Goal: Find contact information: Find contact information

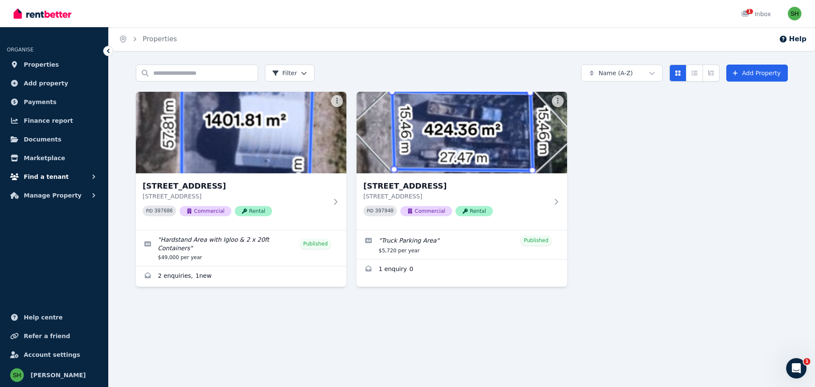
click at [40, 177] on span "Find a tenant" at bounding box center [46, 177] width 45 height 10
click at [42, 213] on span "Enquiries" at bounding box center [65, 212] width 57 height 10
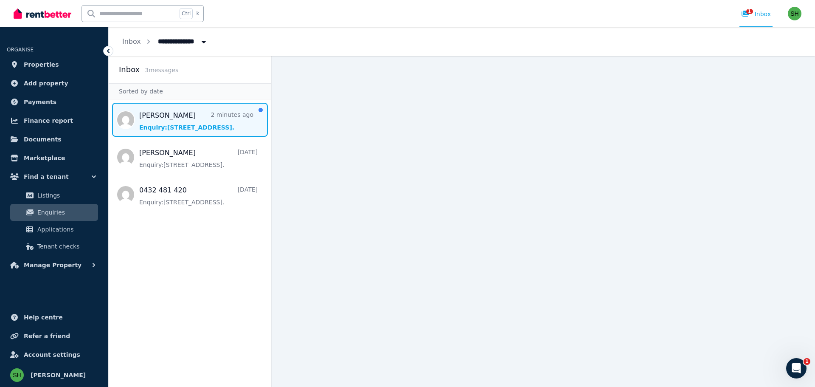
click at [179, 117] on span "Message list" at bounding box center [190, 120] width 163 height 34
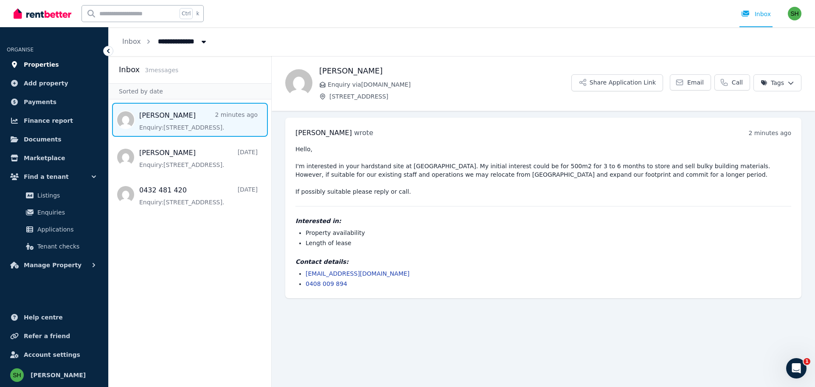
click at [38, 63] on span "Properties" at bounding box center [41, 64] width 35 height 10
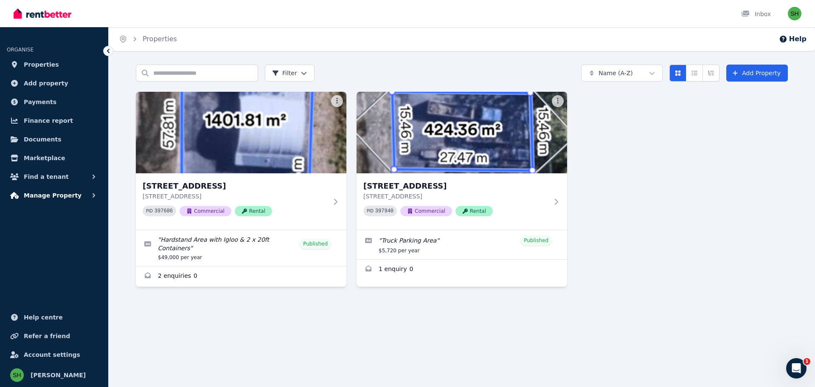
click at [48, 197] on span "Manage Property" at bounding box center [53, 195] width 58 height 10
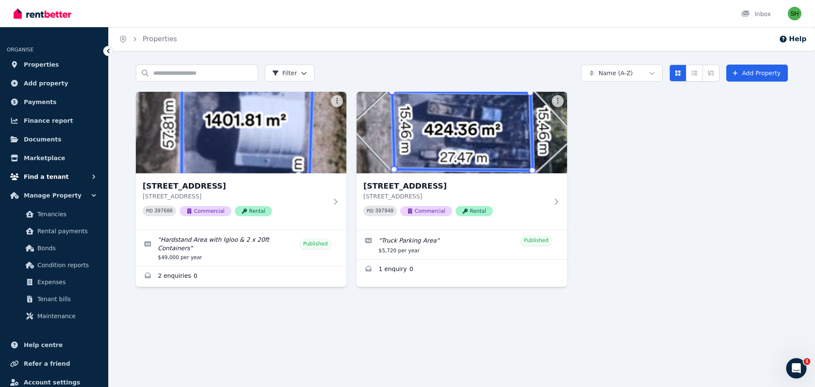
click at [39, 177] on span "Find a tenant" at bounding box center [46, 177] width 45 height 10
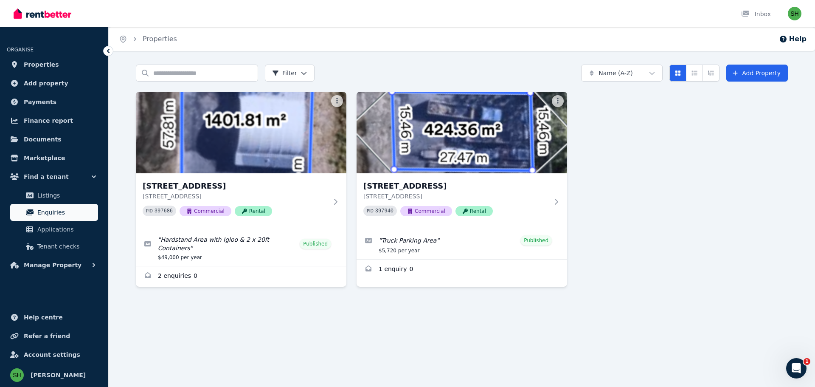
click at [48, 212] on span "Enquiries" at bounding box center [65, 212] width 57 height 10
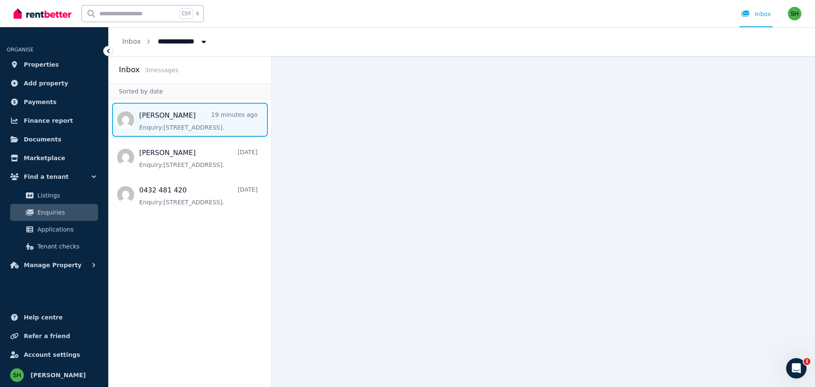
click at [164, 120] on span "Message list" at bounding box center [190, 120] width 163 height 34
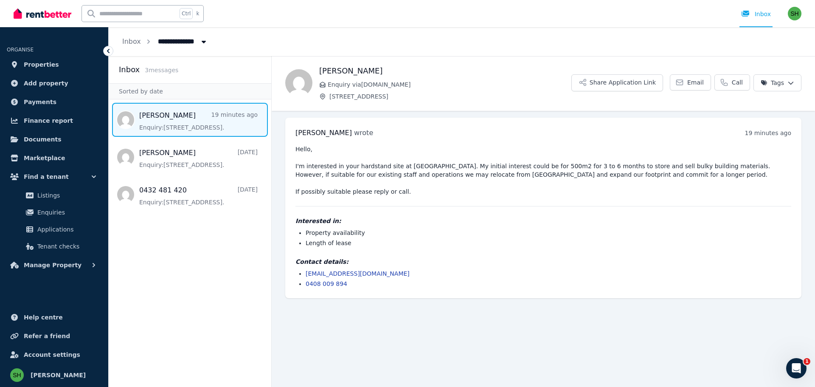
drag, startPoint x: 396, startPoint y: 274, endPoint x: 305, endPoint y: 274, distance: 90.9
click at [305, 276] on ul "[EMAIL_ADDRESS][DOMAIN_NAME] 0408 009 894" at bounding box center [544, 278] width 496 height 19
copy link "[EMAIL_ADDRESS][DOMAIN_NAME]"
